Goal: Task Accomplishment & Management: Manage account settings

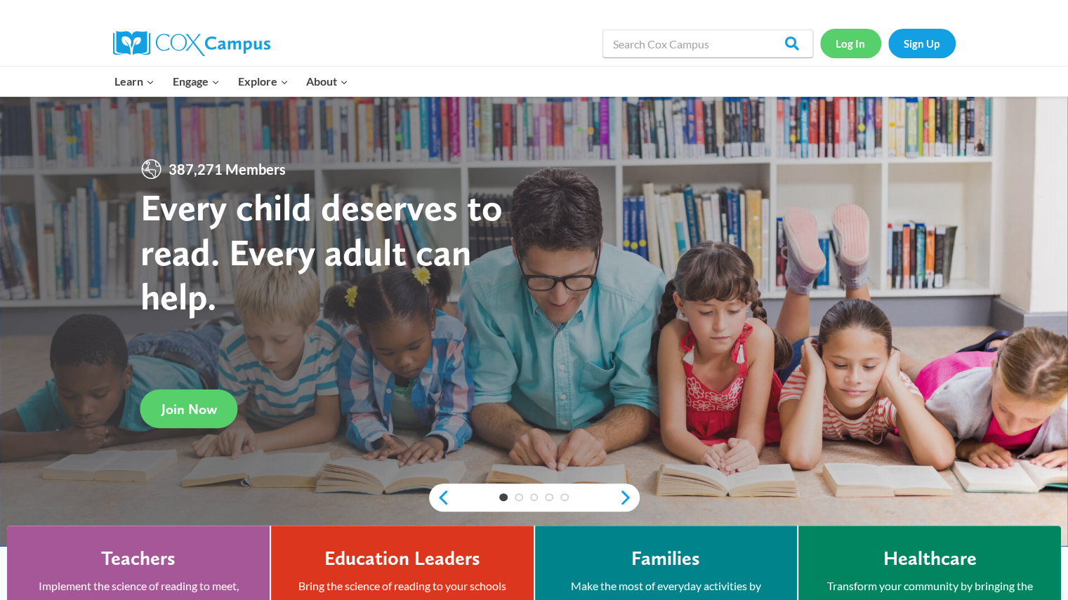
click at [842, 46] on link "Log In" at bounding box center [850, 43] width 61 height 29
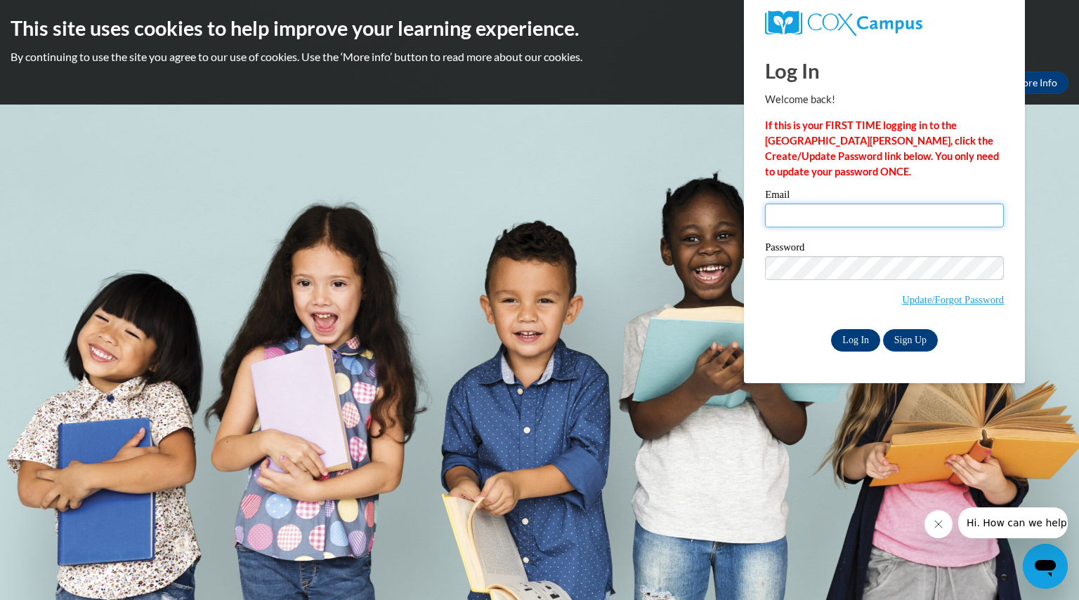
type input "chrogecarol@aasd.k12.wi.us"
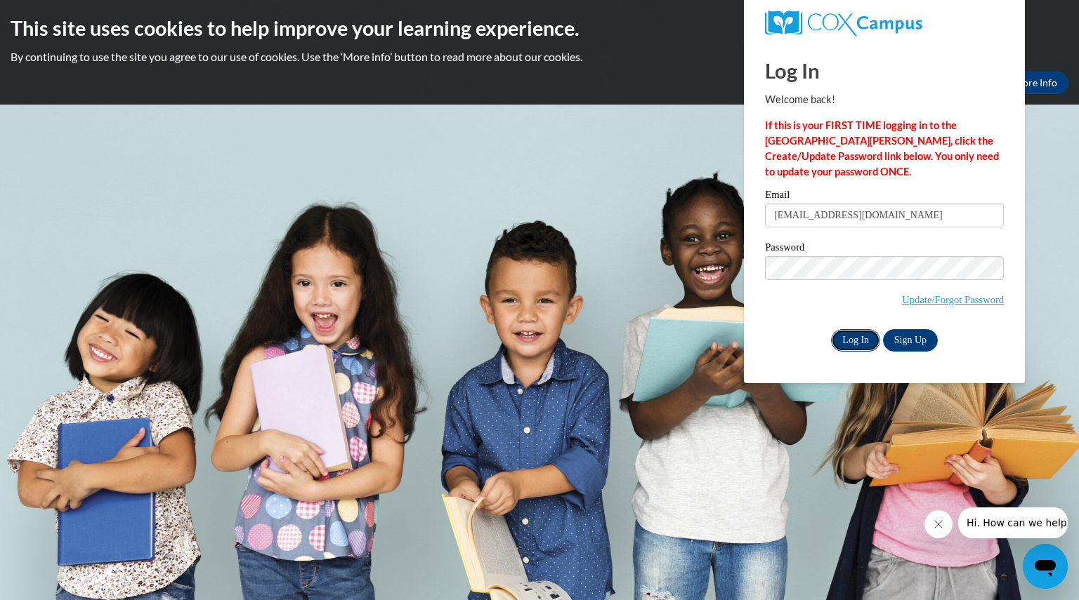
click at [851, 339] on input "Log In" at bounding box center [855, 340] width 49 height 22
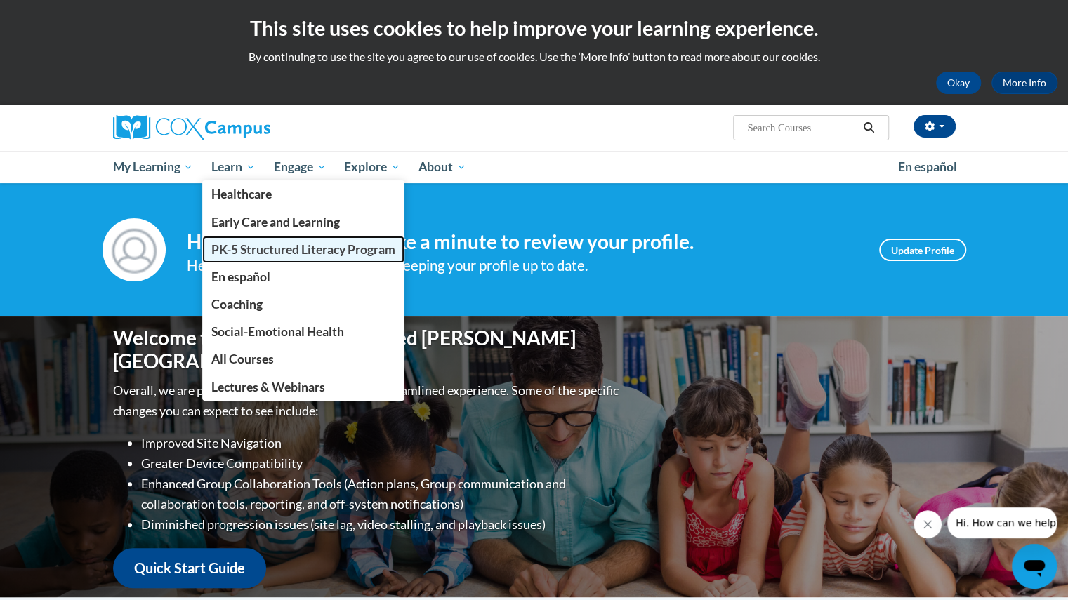
click at [278, 249] on span "PK-5 Structured Literacy Program" at bounding box center [303, 249] width 184 height 15
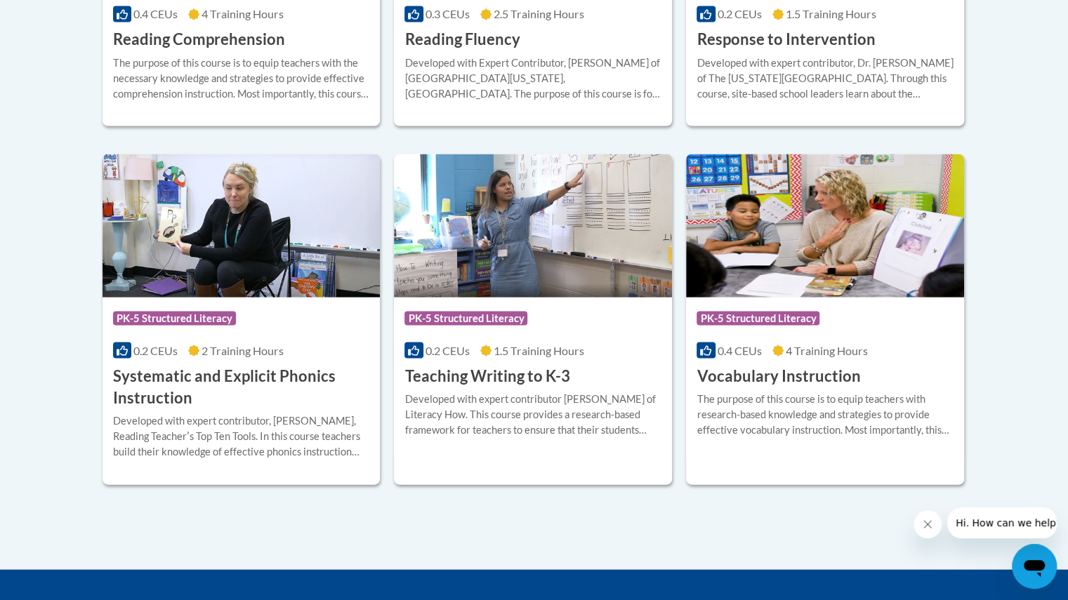
scroll to position [1531, 0]
